Goal: Find specific page/section: Find specific page/section

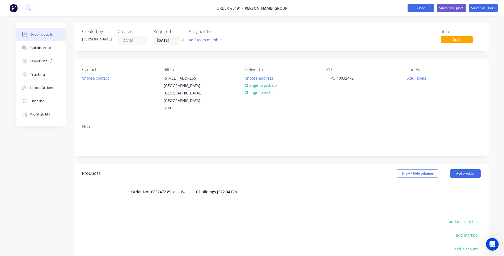
click at [423, 7] on button "Close" at bounding box center [420, 8] width 27 height 8
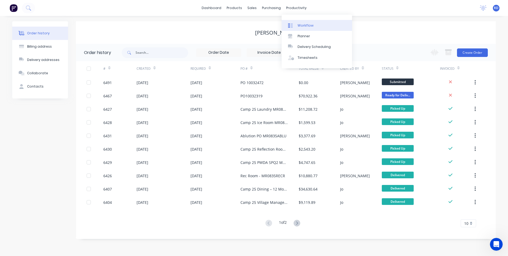
click at [306, 26] on div "Workflow" at bounding box center [306, 25] width 16 height 5
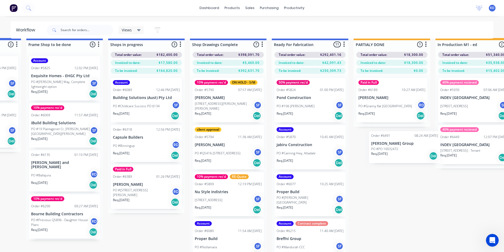
scroll to position [7, 478]
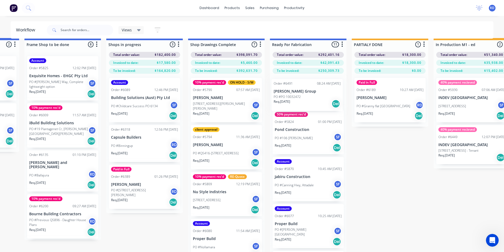
drag, startPoint x: 38, startPoint y: 196, endPoint x: 296, endPoint y: 96, distance: 277.3
click at [296, 96] on div "Submitted 4 Sort By Created date Required date Order number Customer name Most …" at bounding box center [192, 149] width 1348 height 223
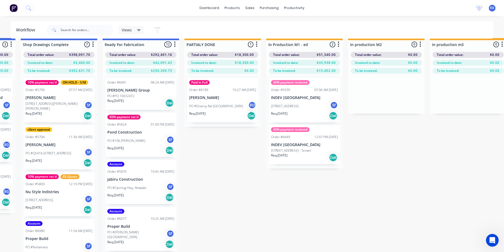
scroll to position [7, 636]
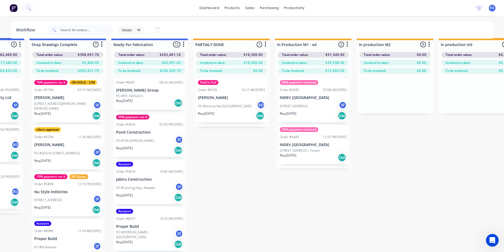
click at [346, 212] on div "Submitted 3 Sort By Created date Required date Order number Customer name Most …" at bounding box center [34, 149] width 1348 height 223
click at [277, 208] on div "Submitted 3 Sort By Created date Required date Order number Customer name Most …" at bounding box center [34, 149] width 1348 height 223
click at [236, 152] on div "Submitted 3 Sort By Created date Required date Order number Customer name Most …" at bounding box center [34, 149] width 1348 height 223
click at [224, 172] on div "Submitted 3 Sort By Created date Required date Order number Customer name Most …" at bounding box center [34, 149] width 1348 height 223
click at [244, 233] on div "Submitted 3 Sort By Created date Required date Order number Customer name Most …" at bounding box center [34, 149] width 1348 height 223
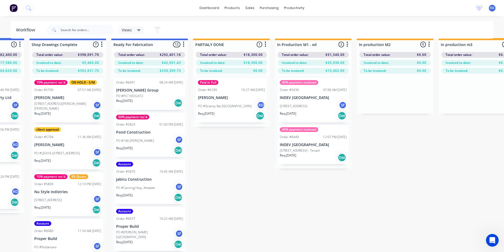
click at [251, 193] on div "Submitted 3 Sort By Created date Required date Order number Customer name Most …" at bounding box center [34, 149] width 1348 height 223
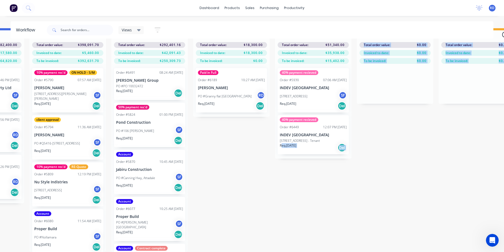
drag, startPoint x: 281, startPoint y: 251, endPoint x: 312, endPoint y: 254, distance: 31.3
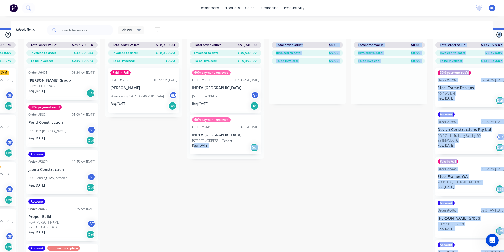
scroll to position [21, 844]
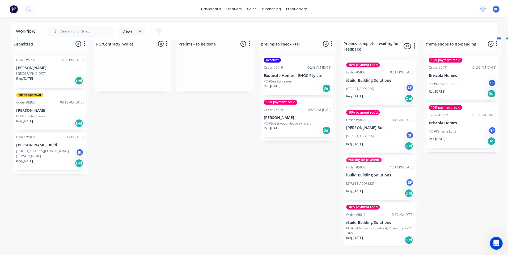
scroll to position [0, 0]
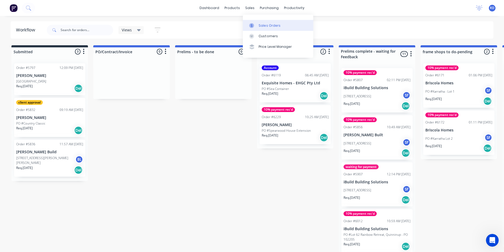
click at [269, 25] on div "Sales Orders" at bounding box center [270, 25] width 22 height 5
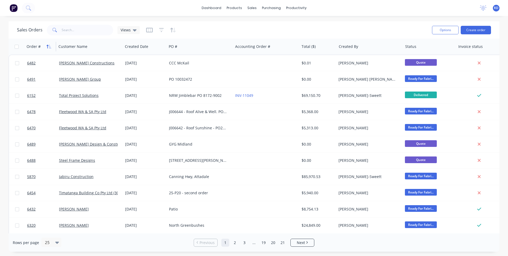
click at [48, 45] on icon "button" at bounding box center [47, 47] width 2 height 4
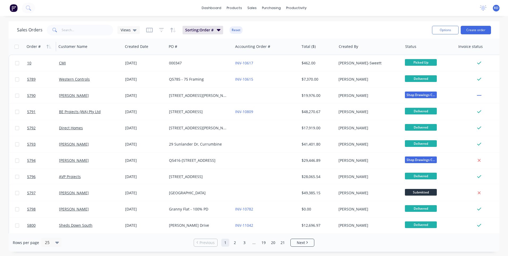
click at [48, 45] on icon "button" at bounding box center [47, 47] width 2 height 4
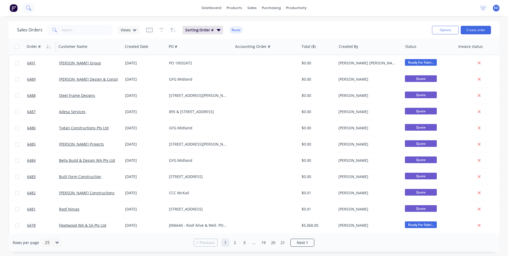
click at [27, 8] on icon at bounding box center [28, 7] width 5 height 5
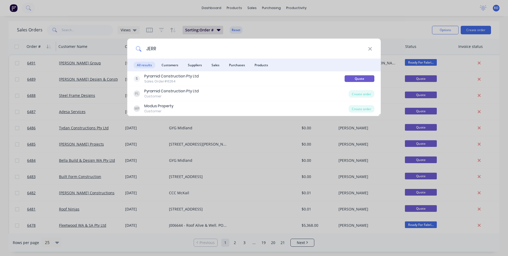
type input "[PERSON_NAME]"
